Goal: Transaction & Acquisition: Book appointment/travel/reservation

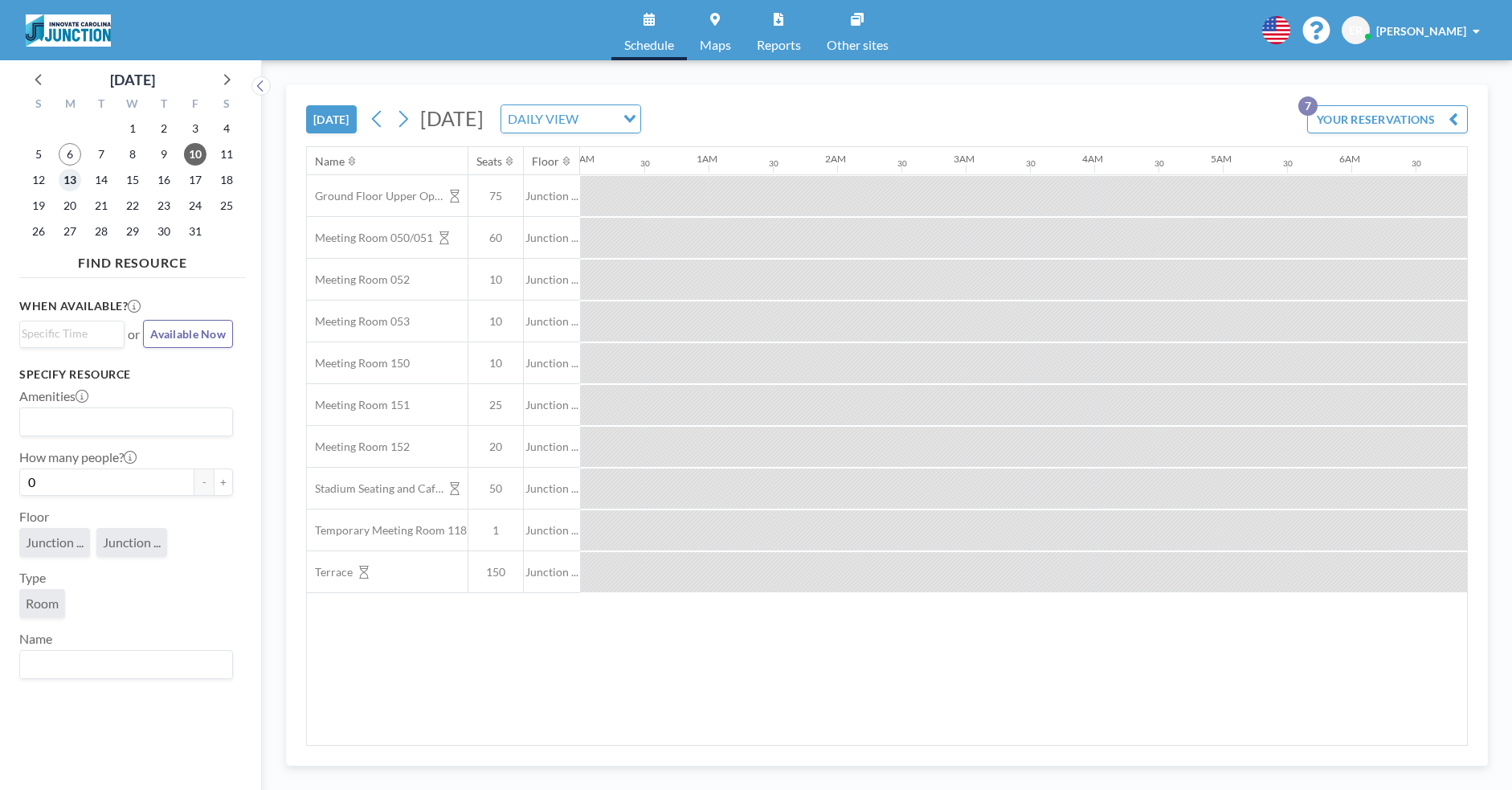
click at [77, 182] on span "13" at bounding box center [69, 180] width 22 height 22
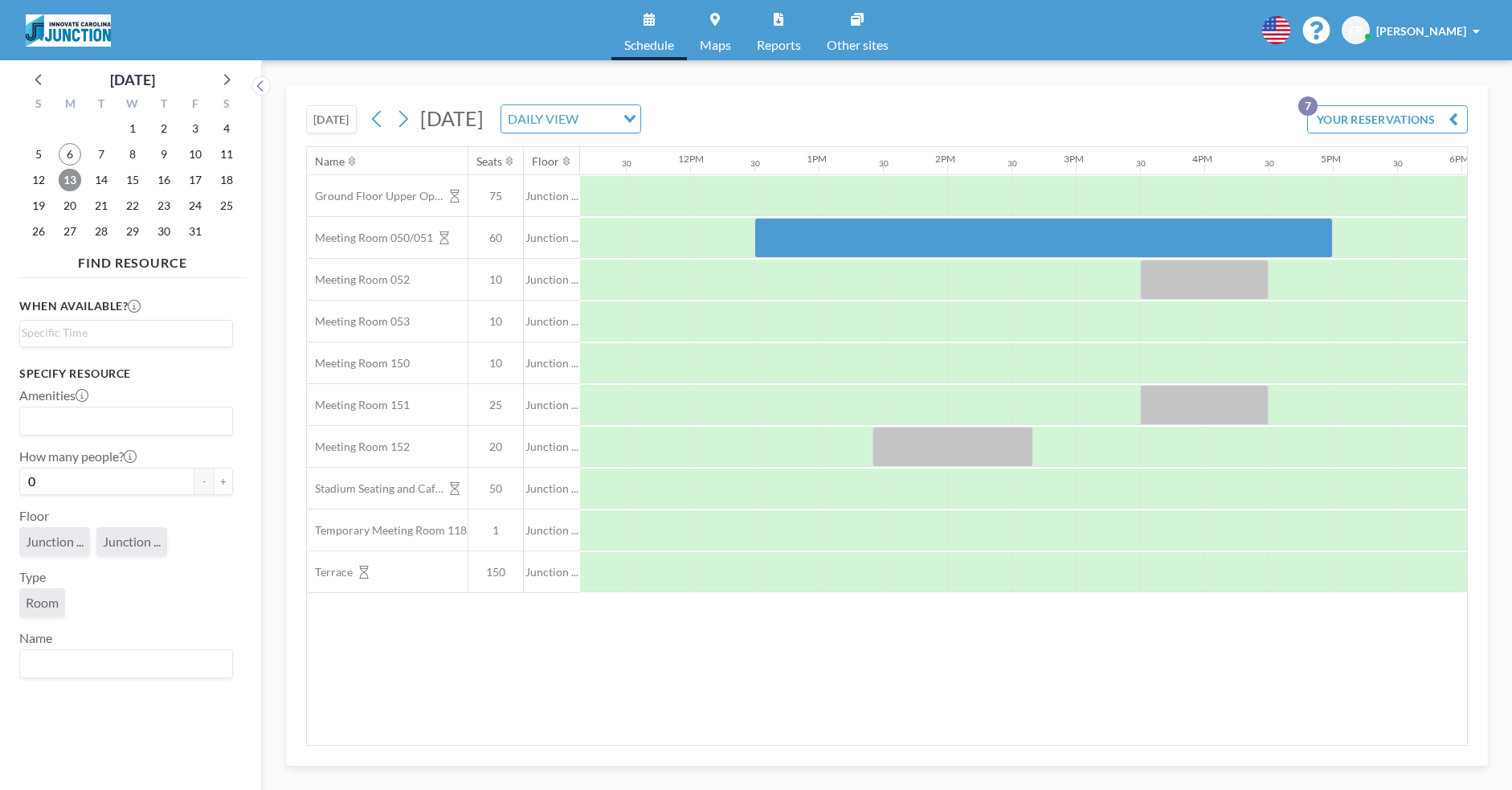
scroll to position [0, 1770]
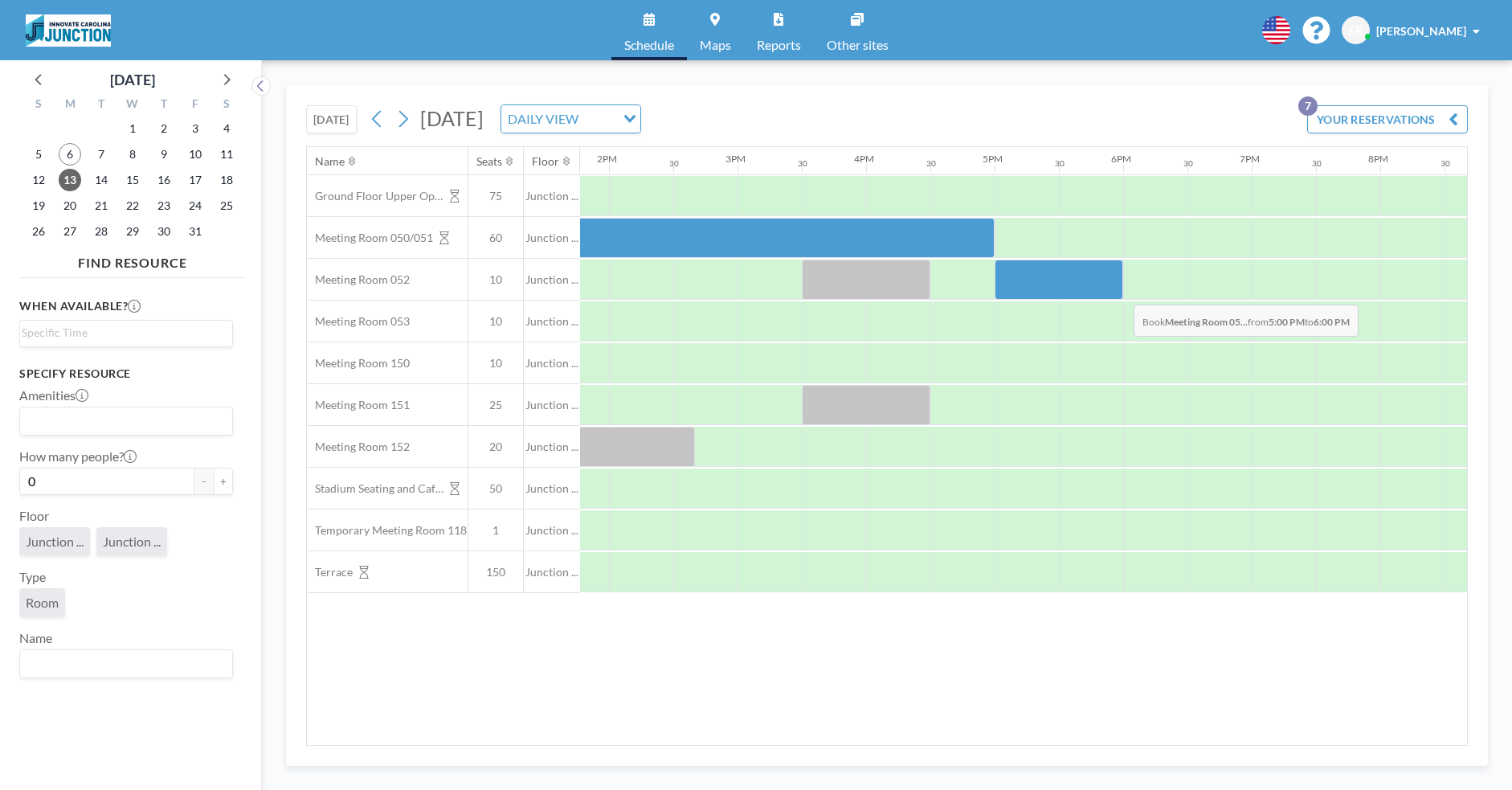
drag, startPoint x: 1031, startPoint y: 293, endPoint x: 1120, endPoint y: 293, distance: 89.0
click at [1120, 293] on div at bounding box center [1058, 279] width 129 height 40
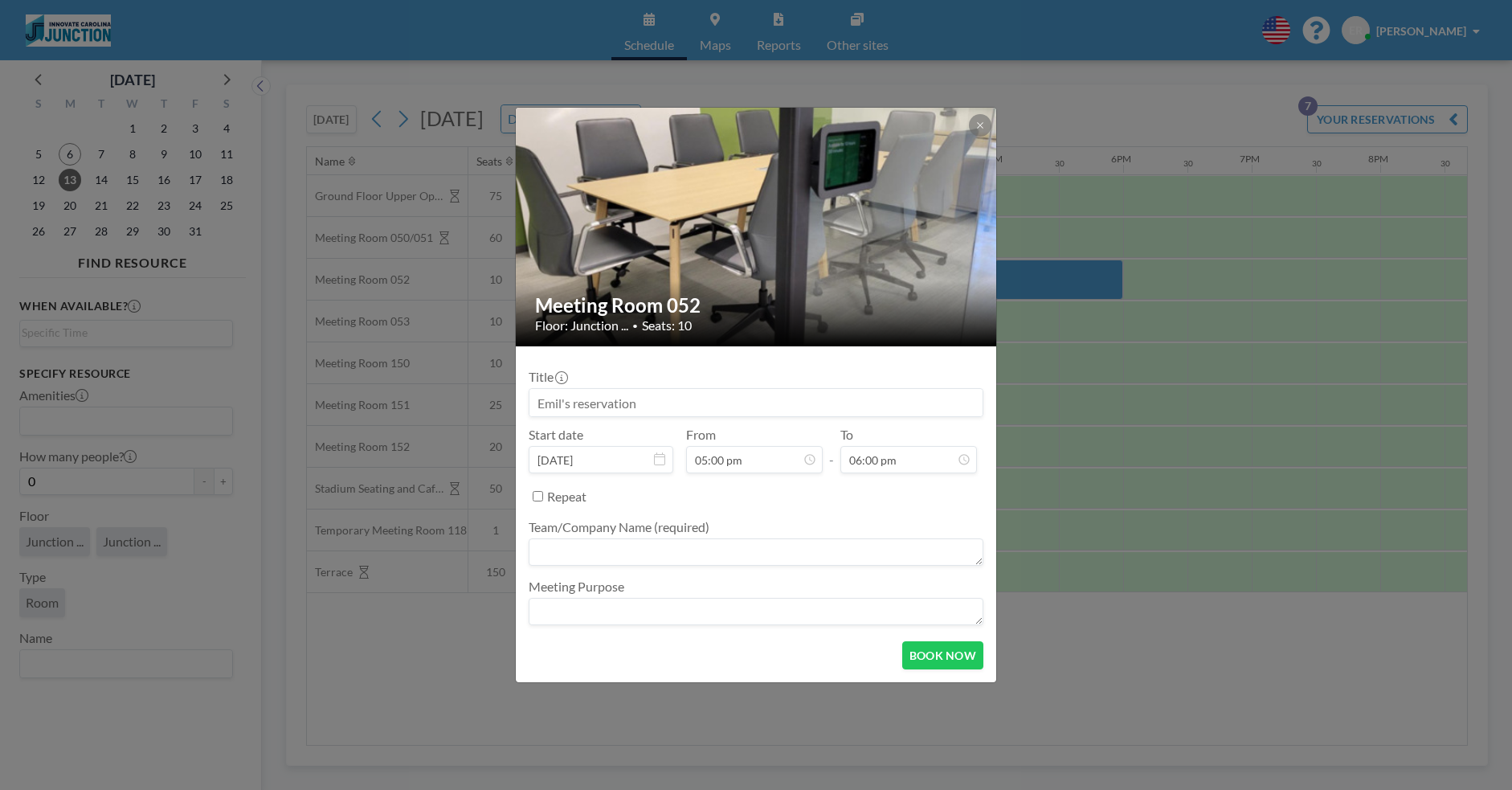
click at [651, 403] on input at bounding box center [756, 403] width 453 height 28
type input "[PERSON_NAME]/[PERSON_NAME]"
click at [675, 547] on textarea at bounding box center [756, 552] width 455 height 28
type textarea "Launch [GEOGRAPHIC_DATA]"
click at [943, 645] on button "BOOK NOW" at bounding box center [943, 655] width 81 height 28
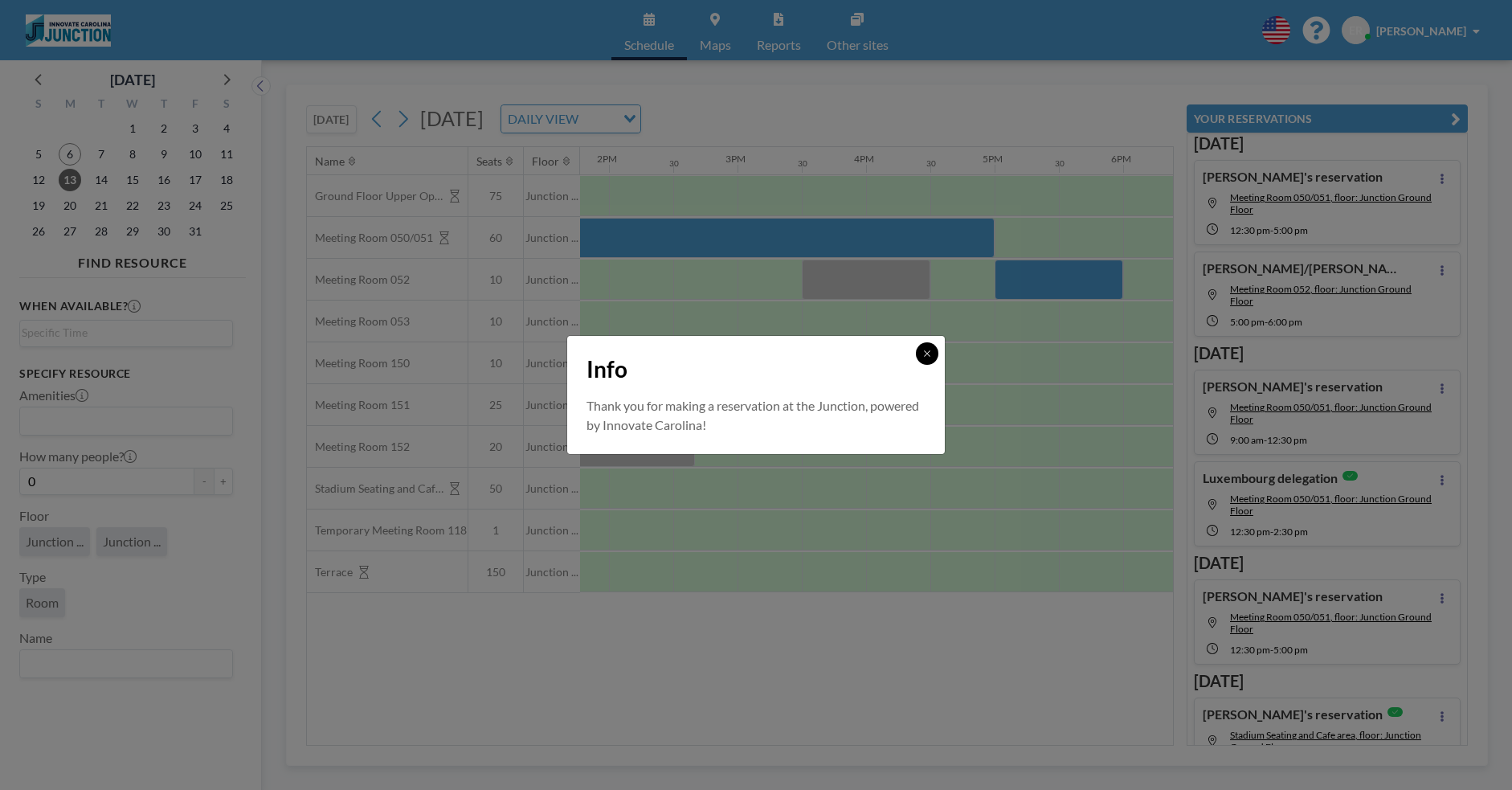
click at [923, 357] on icon at bounding box center [927, 354] width 9 height 9
